Goal: Check status: Check status

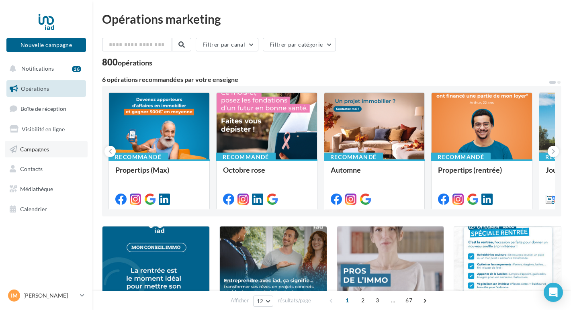
click at [48, 147] on span "Campagnes" at bounding box center [34, 148] width 29 height 7
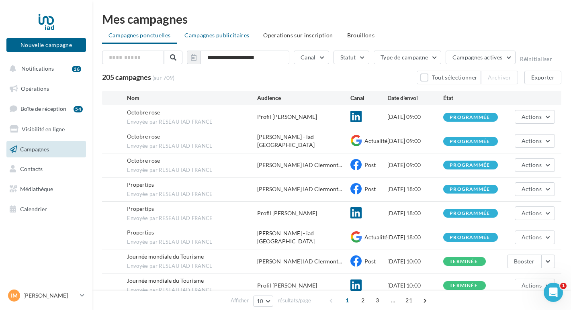
click at [213, 32] on span "Campagnes publicitaires" at bounding box center [216, 35] width 65 height 7
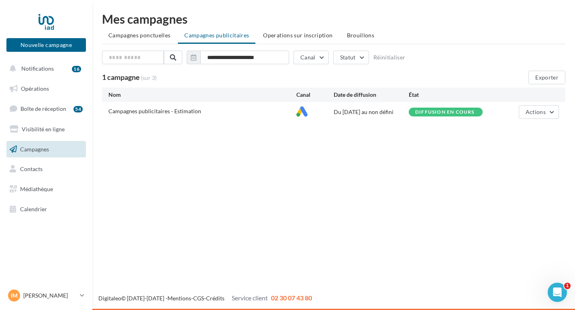
click at [371, 112] on div "Du [DATE] au non défini" at bounding box center [371, 112] width 75 height 8
click at [540, 115] on span "Actions" at bounding box center [536, 111] width 20 height 7
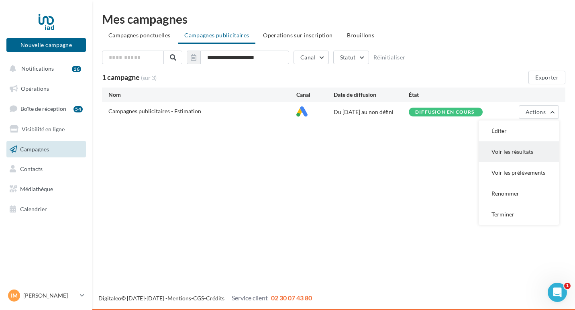
click at [532, 156] on button "Voir les résultats" at bounding box center [519, 151] width 80 height 21
